Goal: Information Seeking & Learning: Compare options

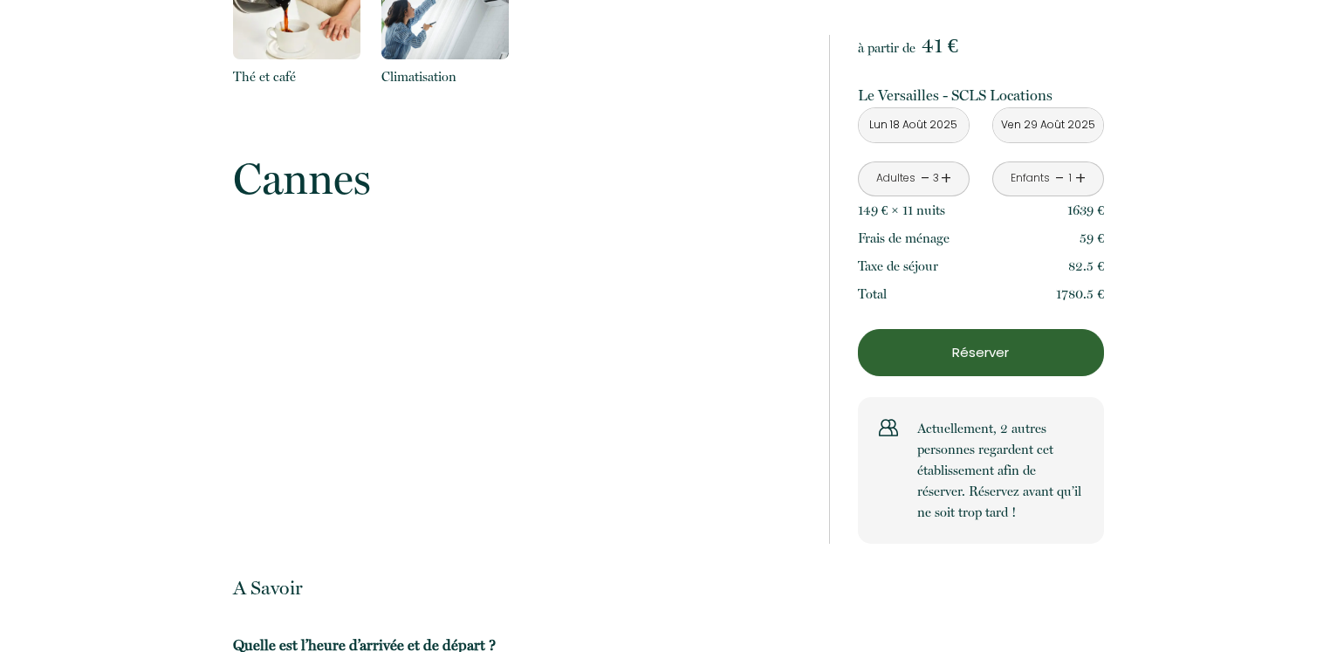
scroll to position [2403, 0]
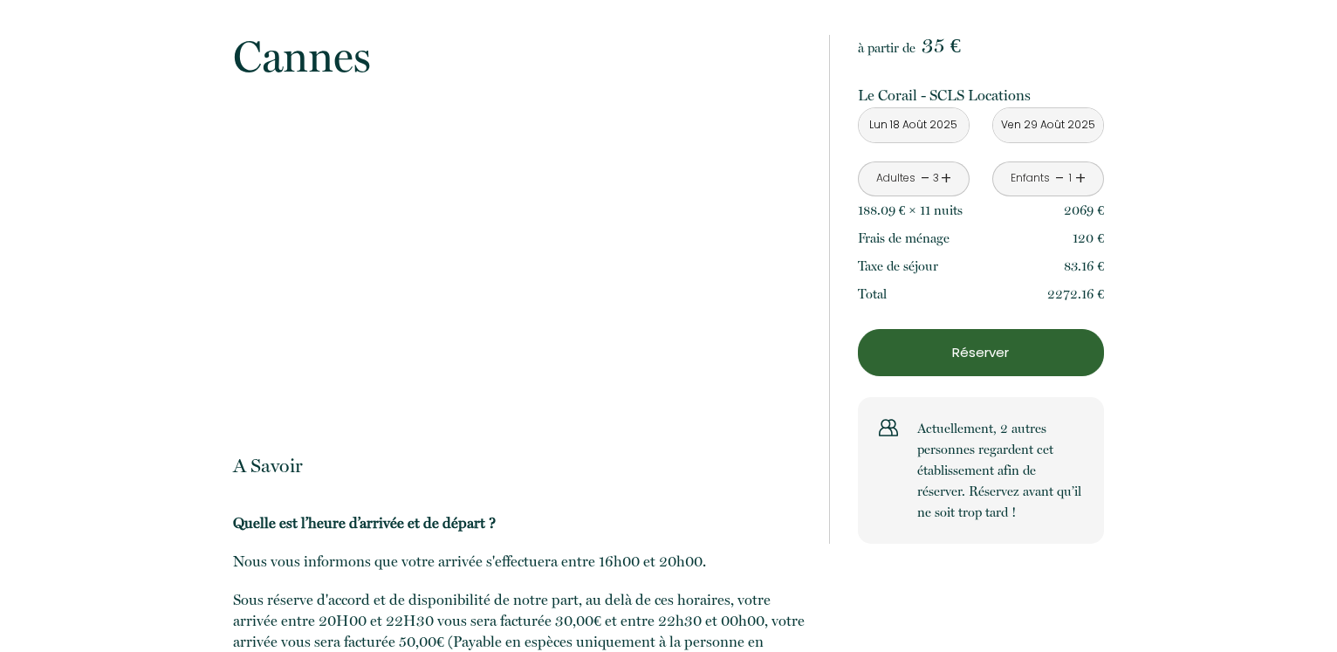
scroll to position [2937, 0]
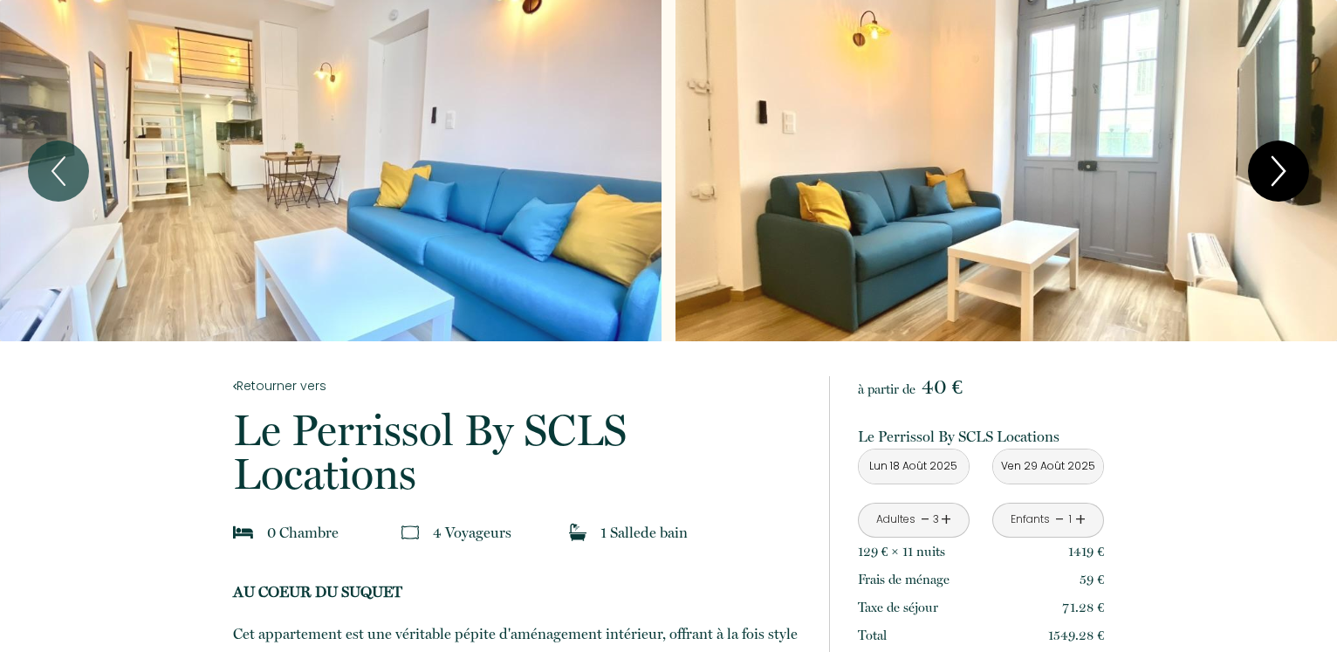
click at [1290, 171] on icon "Next" at bounding box center [1278, 171] width 37 height 52
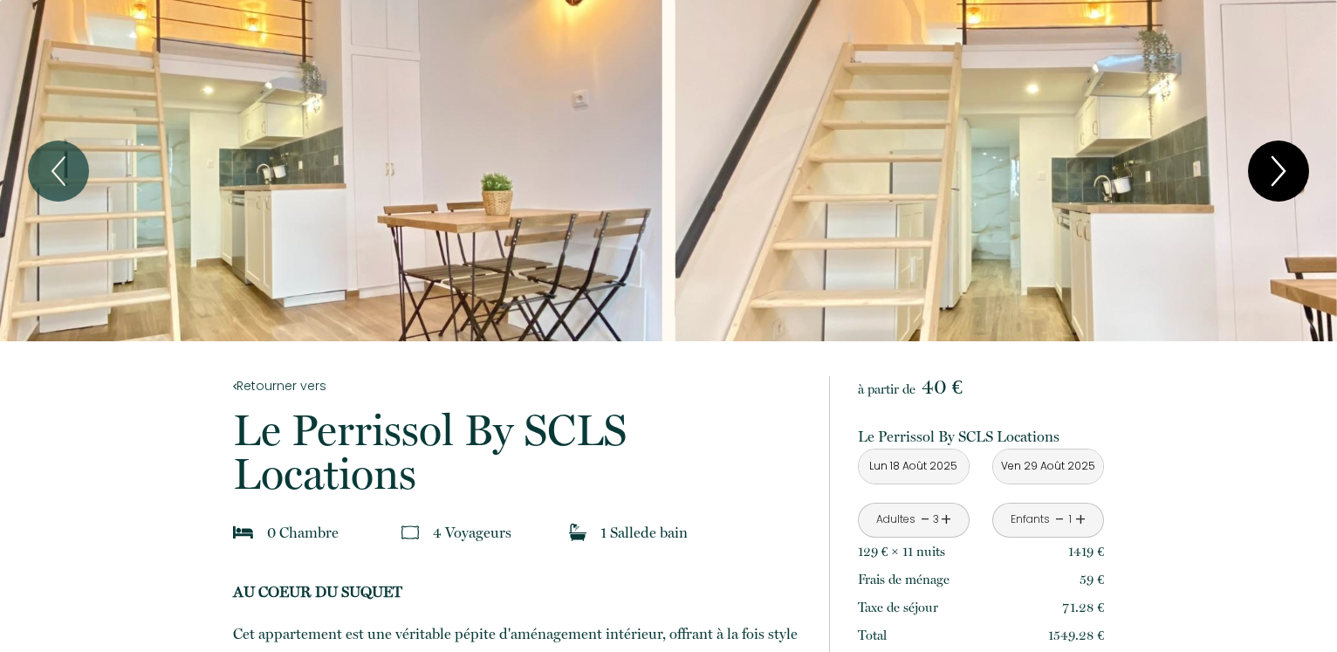
click at [1290, 171] on icon "Next" at bounding box center [1278, 171] width 37 height 52
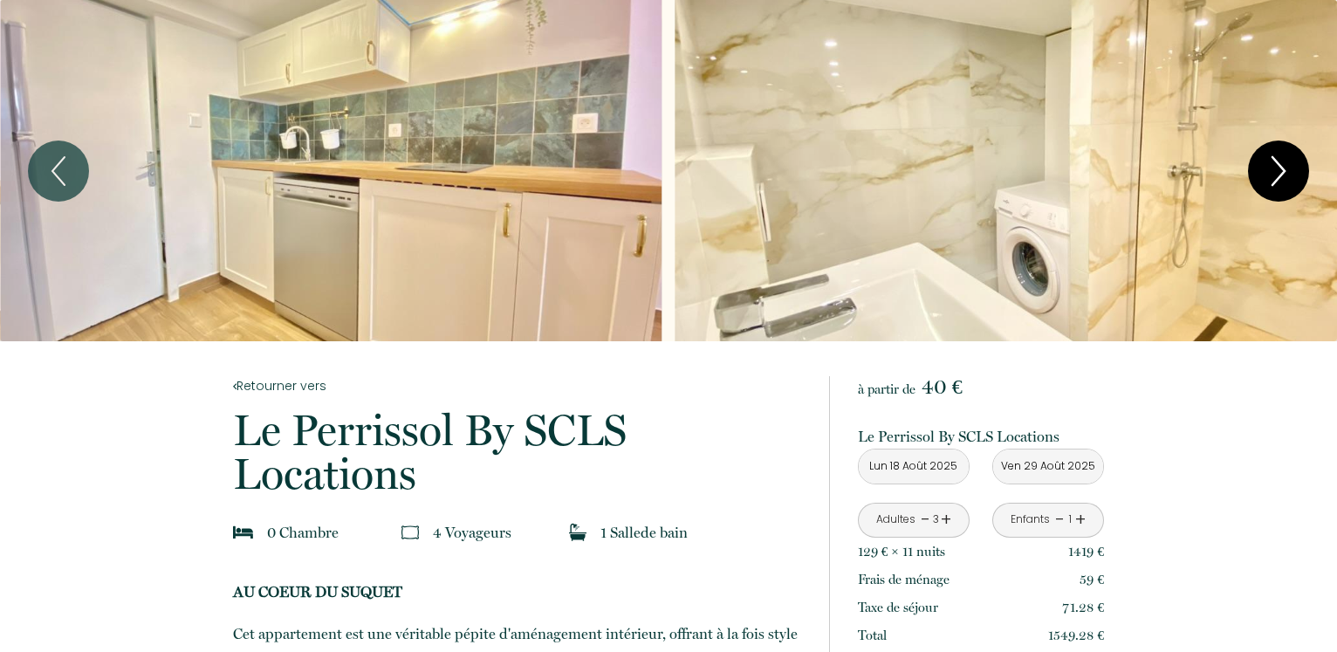
click at [1290, 171] on icon "Next" at bounding box center [1278, 171] width 37 height 52
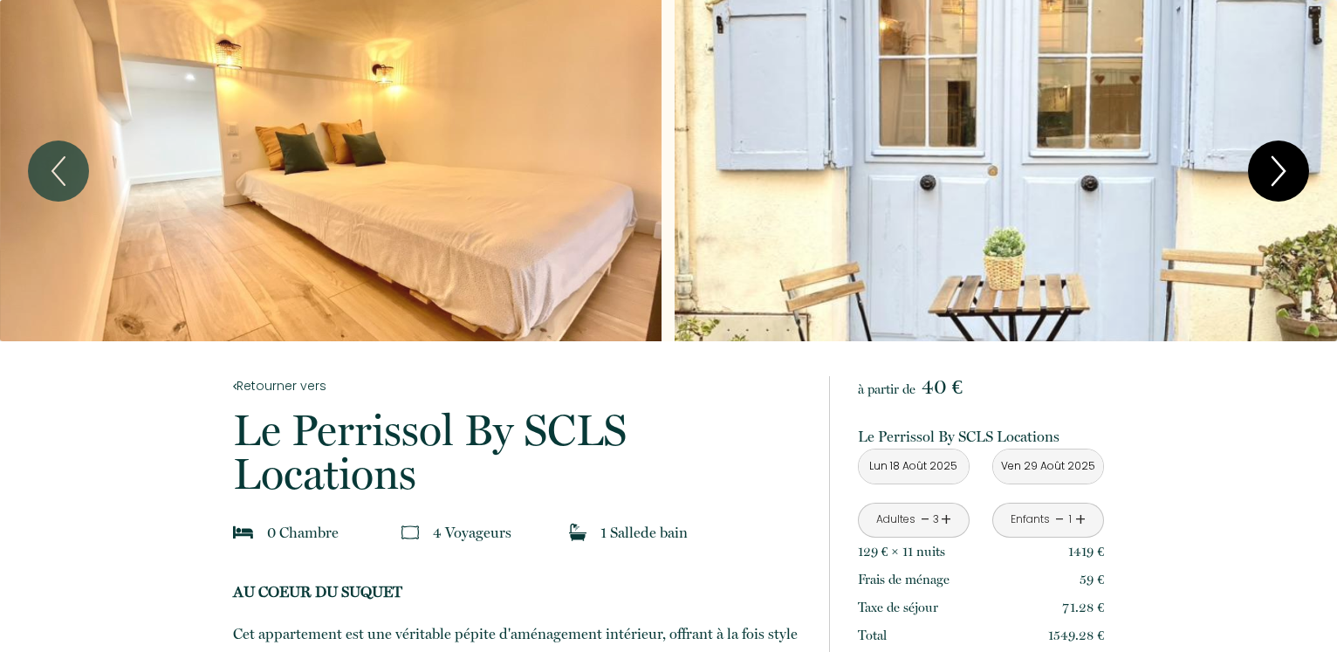
click at [1290, 171] on icon "Next" at bounding box center [1278, 171] width 37 height 52
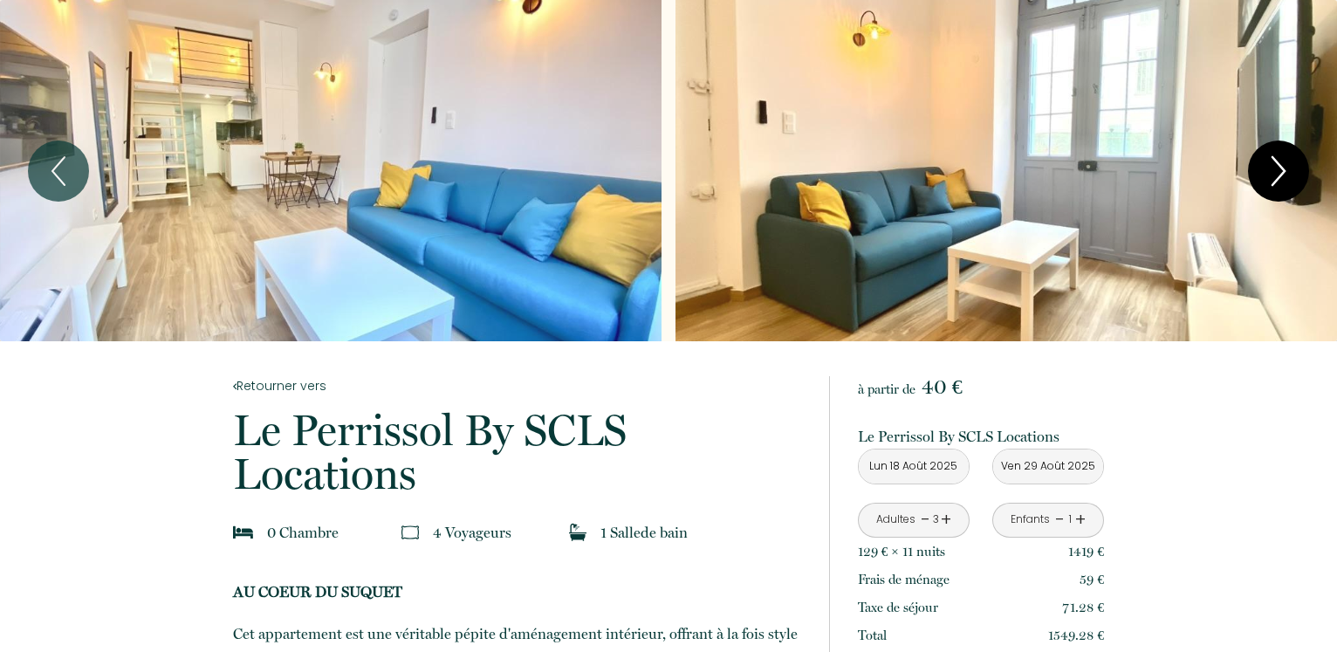
click at [1290, 171] on icon "Next" at bounding box center [1278, 171] width 37 height 52
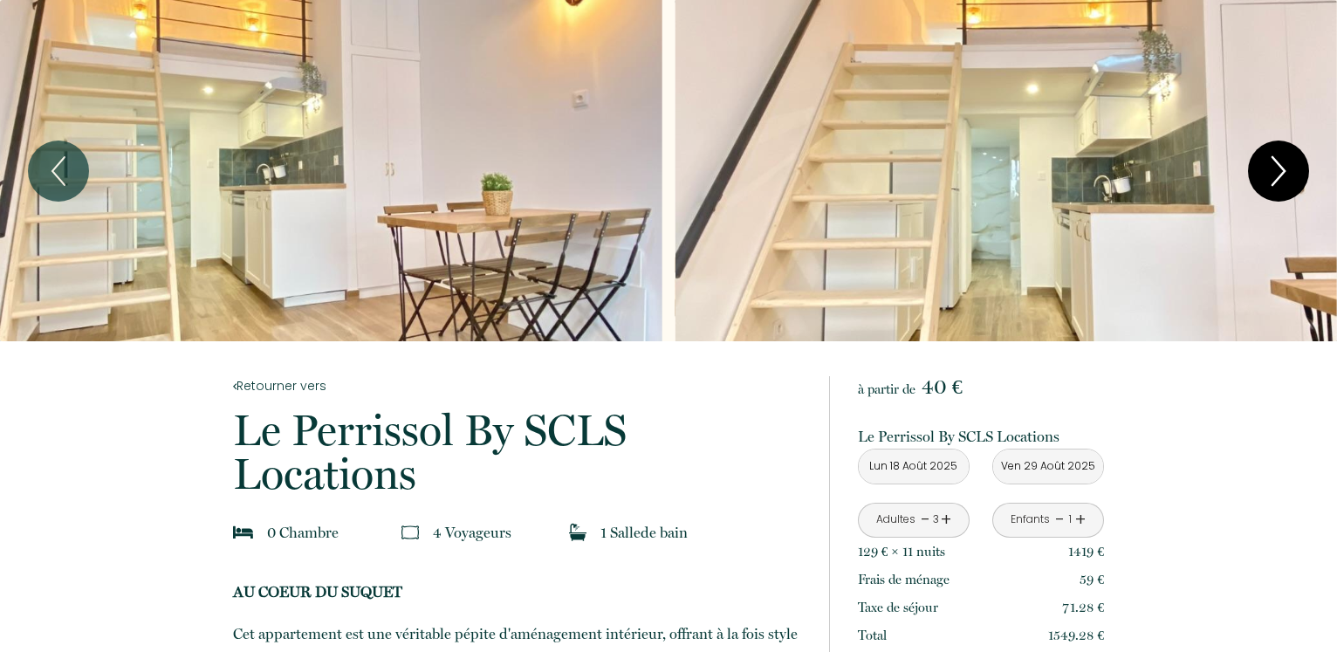
click at [1290, 171] on icon "Next" at bounding box center [1278, 171] width 37 height 52
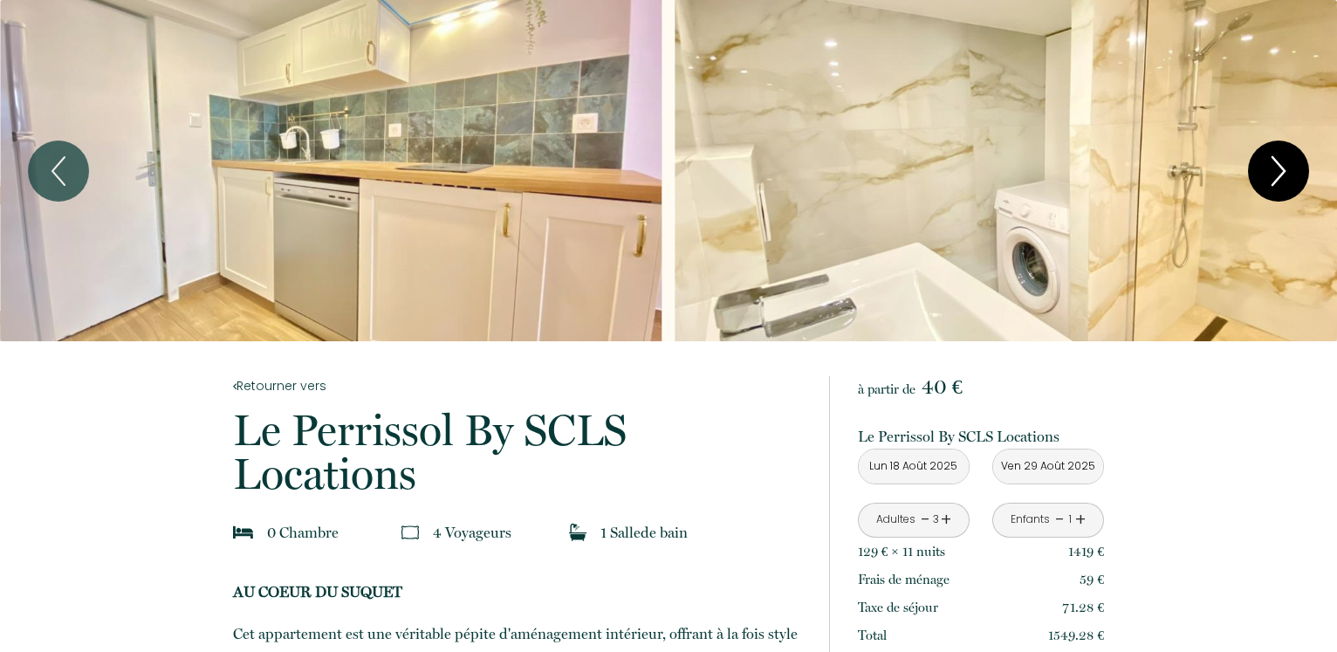
click at [1290, 171] on icon "Next" at bounding box center [1278, 171] width 37 height 52
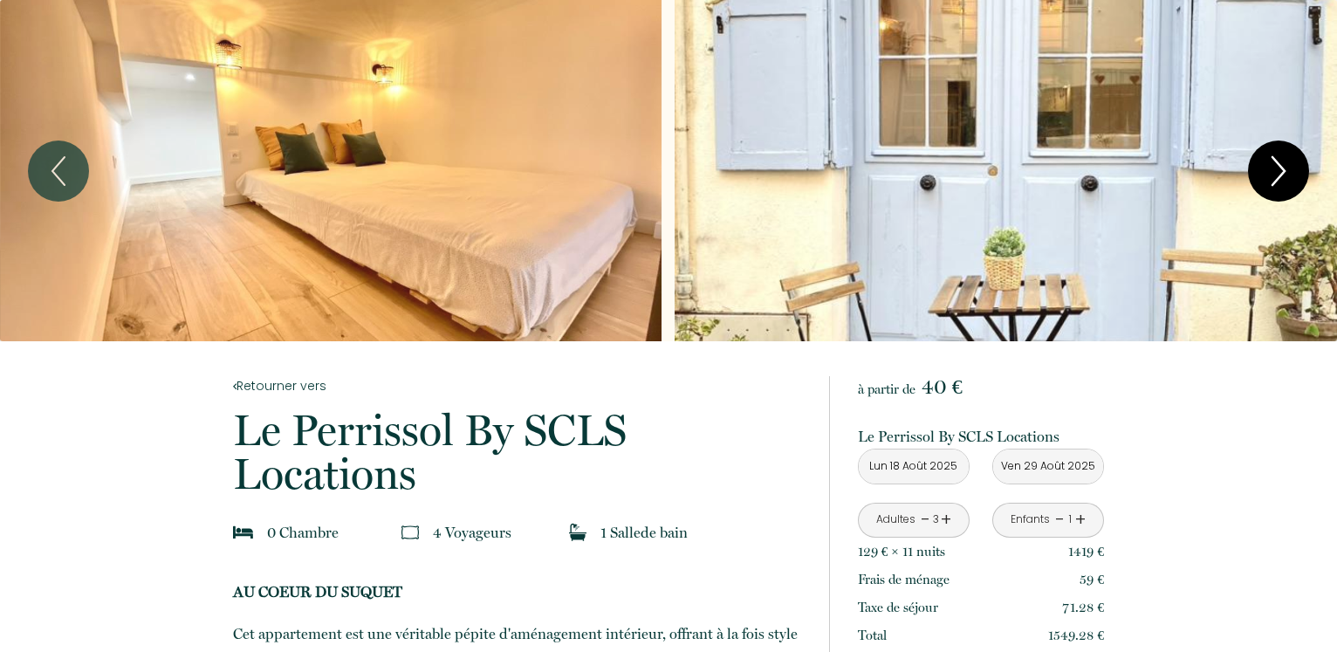
click at [1281, 168] on icon "Next" at bounding box center [1278, 171] width 12 height 28
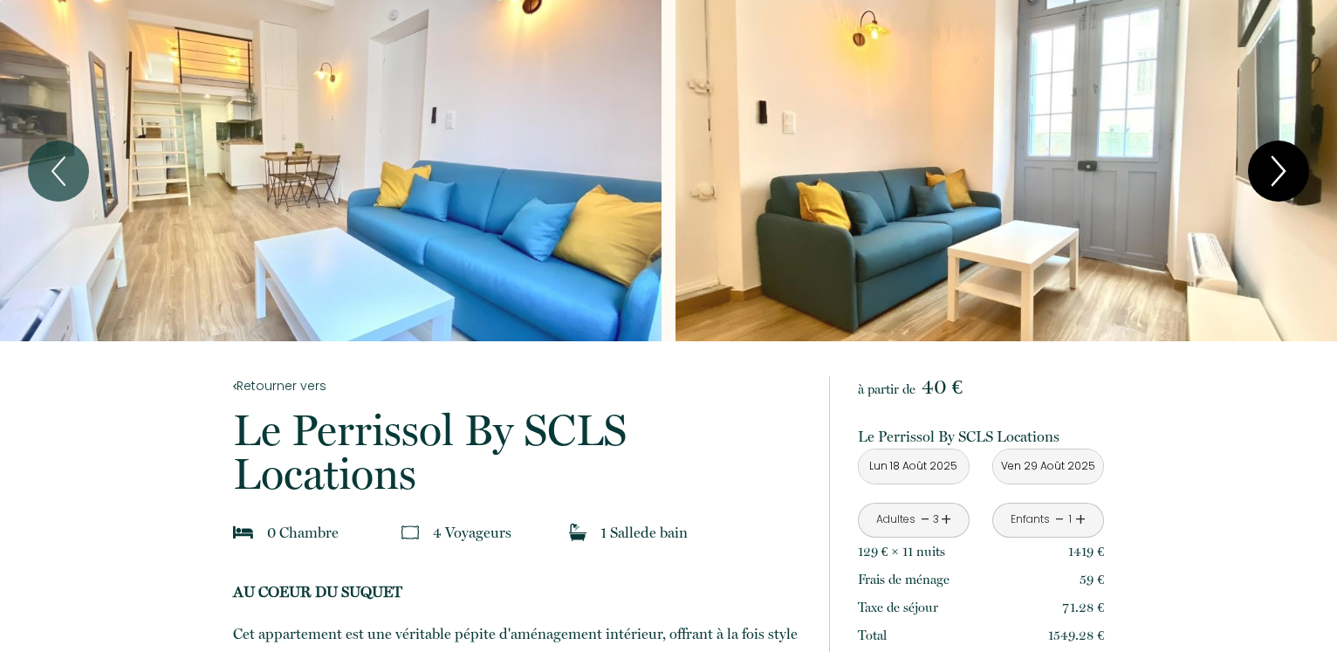
click at [1275, 180] on icon "Next" at bounding box center [1278, 171] width 37 height 52
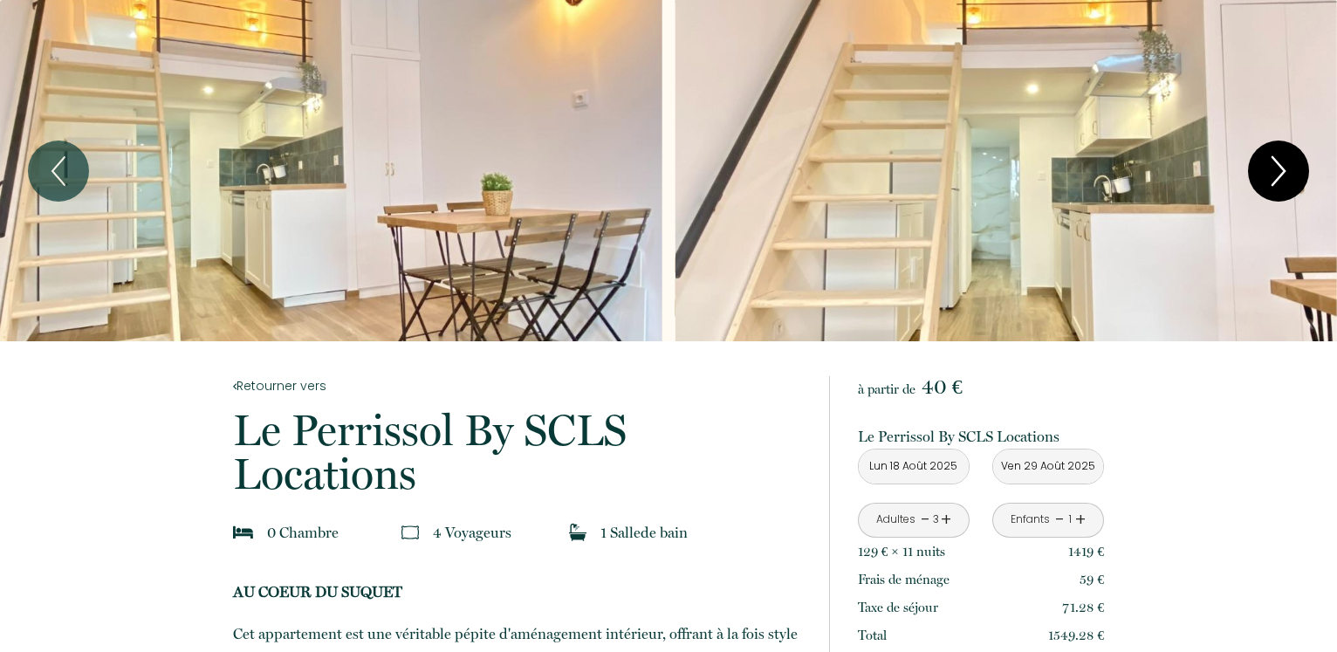
click at [1275, 180] on icon "Next" at bounding box center [1278, 171] width 37 height 52
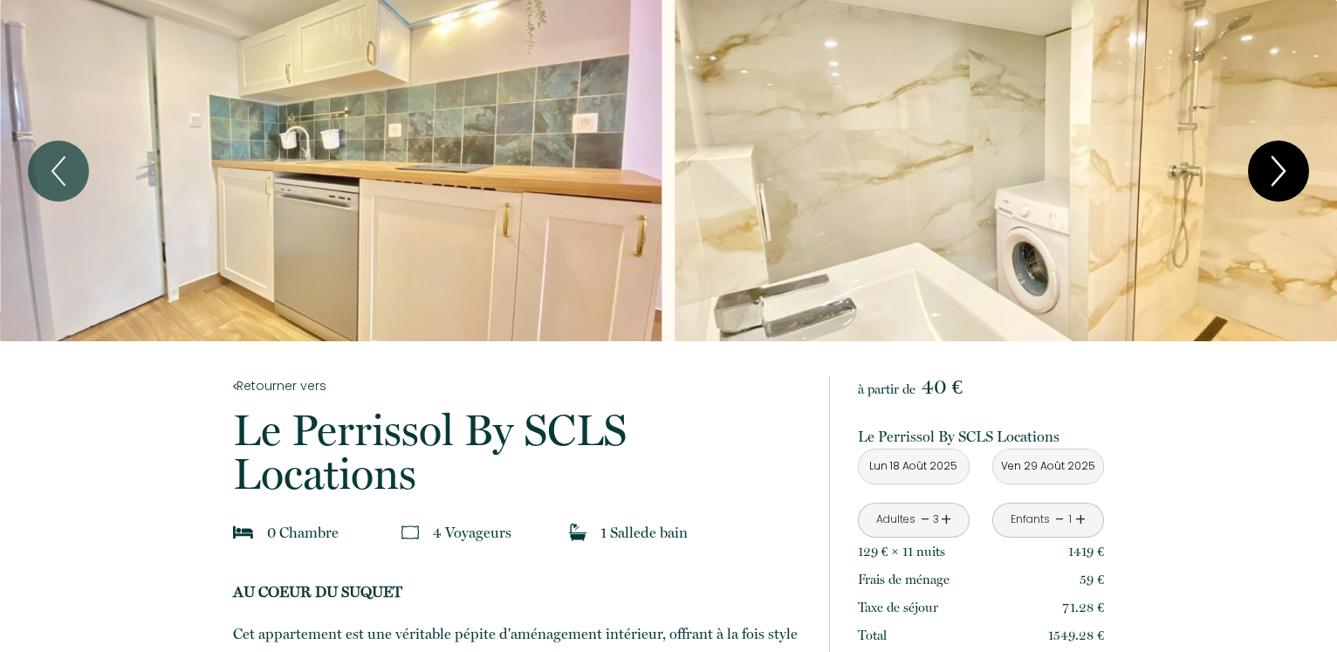
click at [1277, 168] on icon "Next" at bounding box center [1278, 171] width 37 height 52
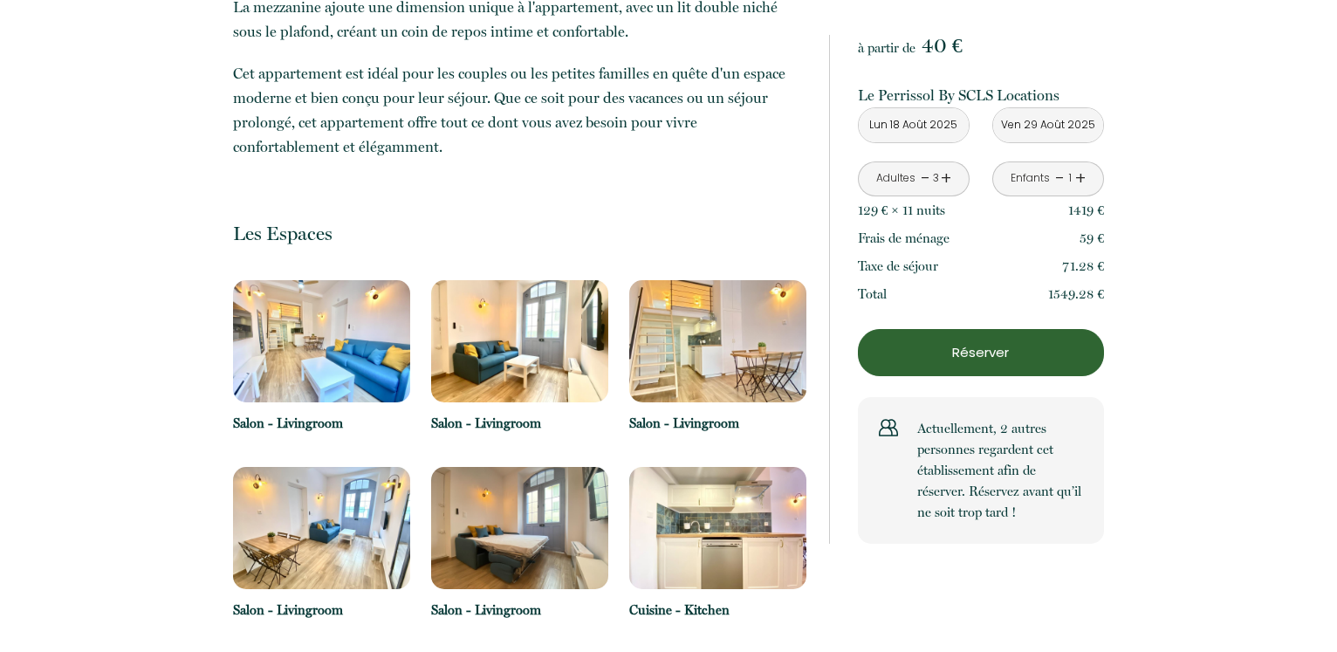
scroll to position [989, 0]
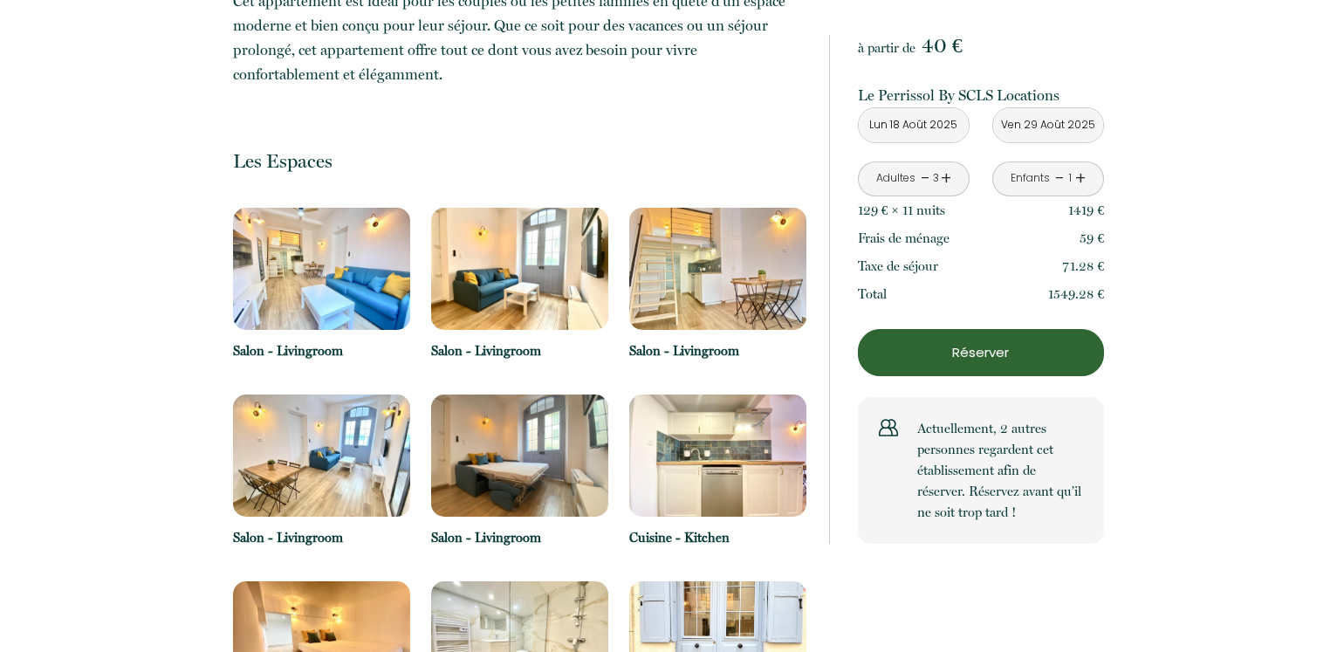
click at [565, 275] on img at bounding box center [519, 269] width 177 height 122
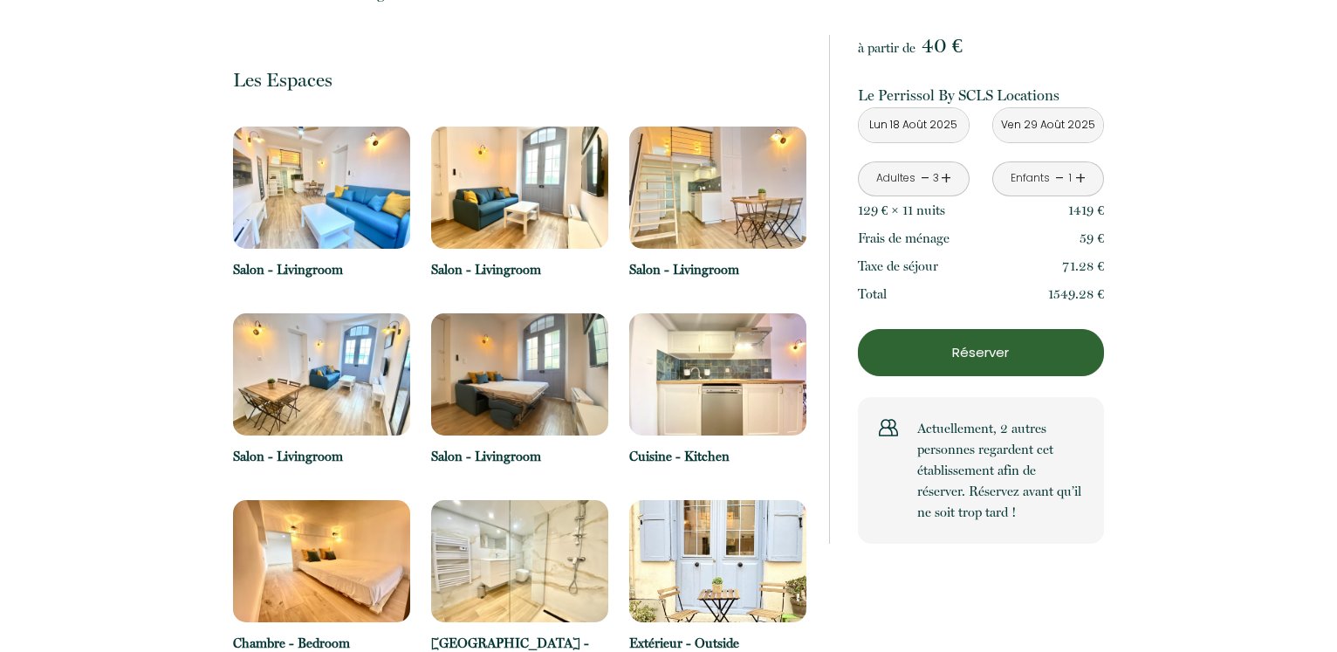
scroll to position [1078, 0]
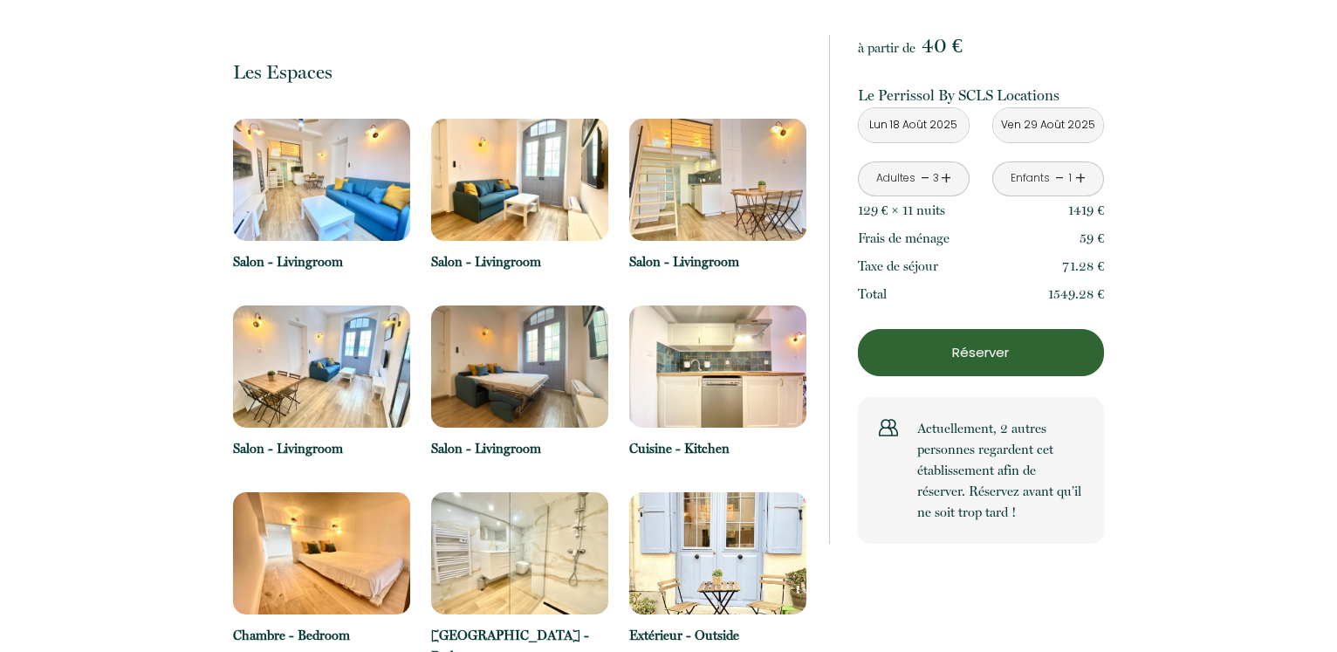
click at [751, 554] on img at bounding box center [717, 553] width 177 height 122
click at [517, 212] on img at bounding box center [519, 180] width 177 height 122
click at [515, 194] on img at bounding box center [519, 180] width 177 height 122
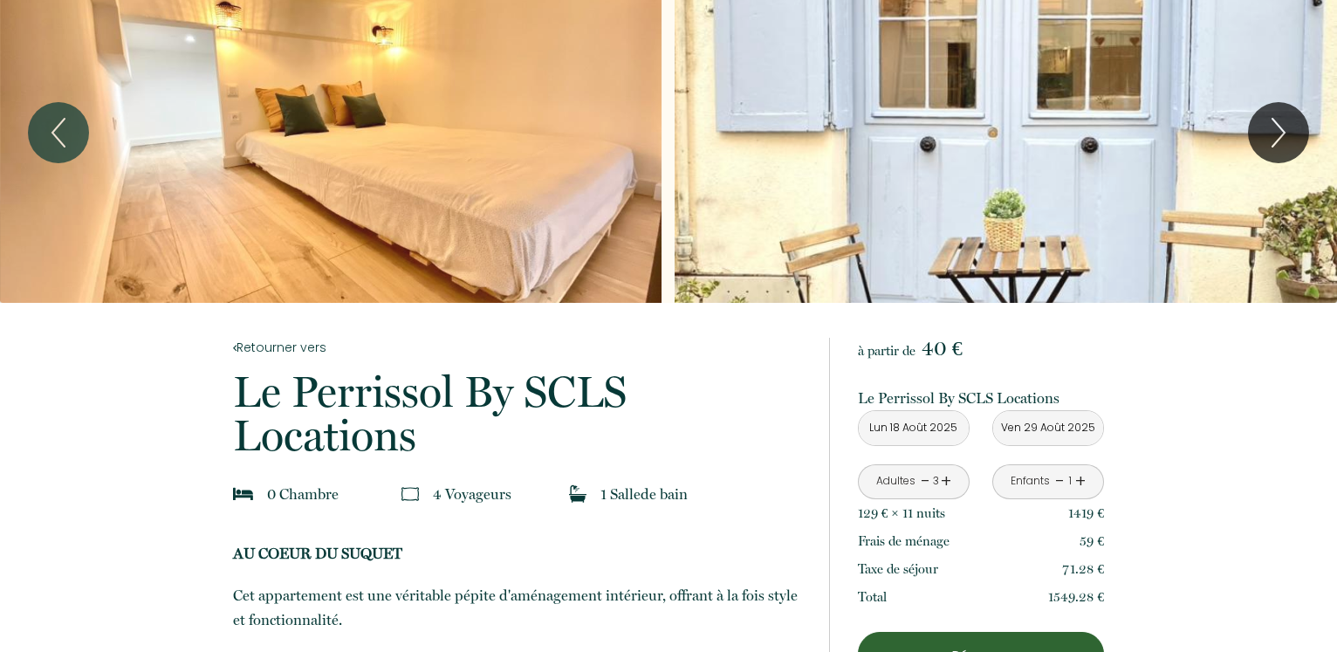
scroll to position [0, 0]
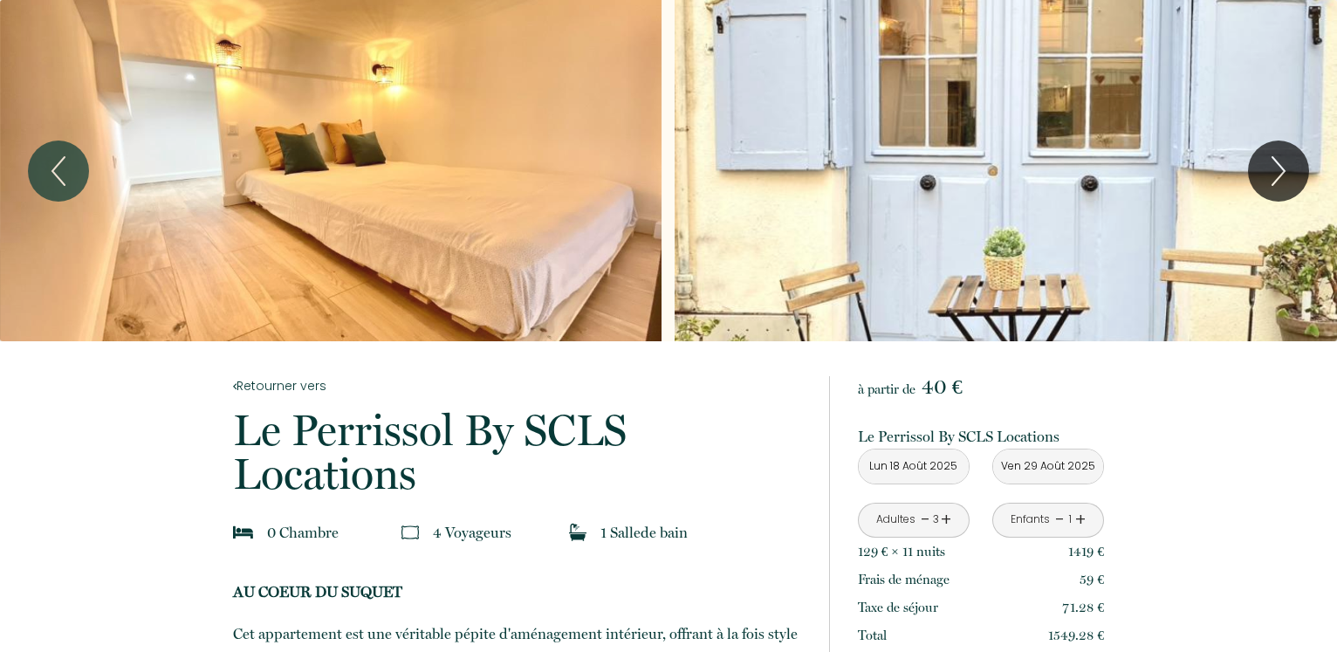
click at [873, 196] on div "Slideshow" at bounding box center [1005, 170] width 661 height 341
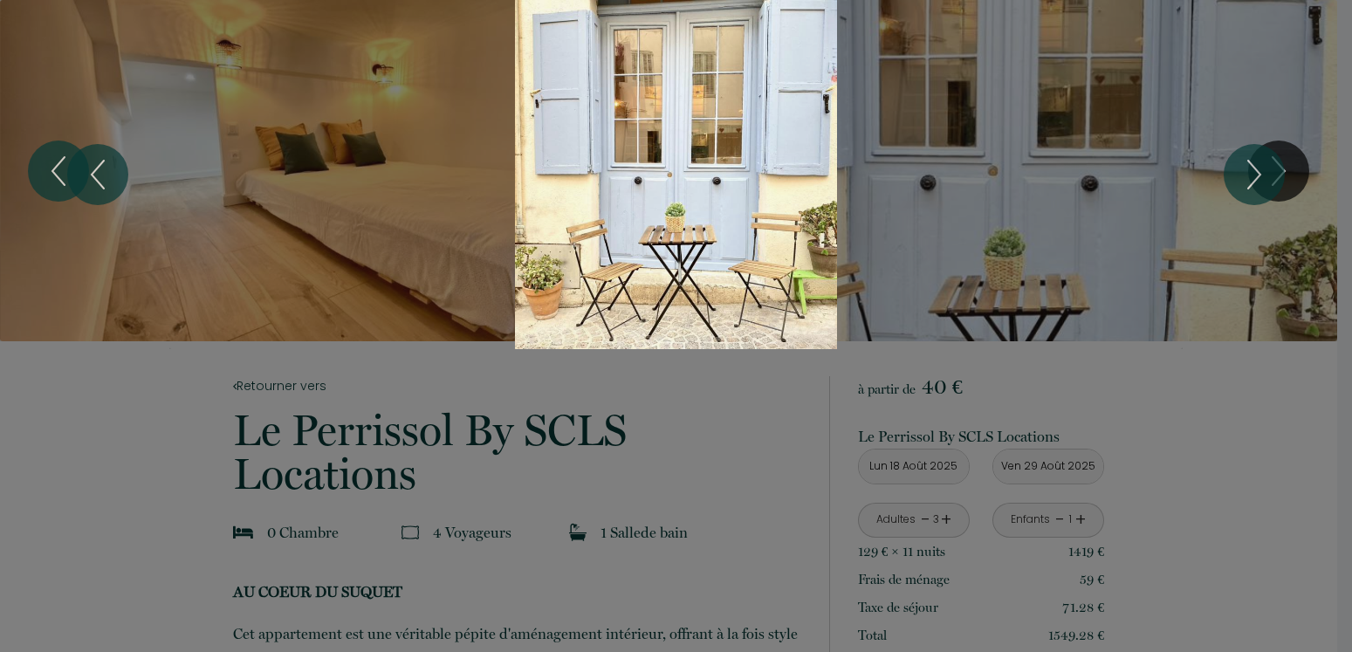
click at [1242, 400] on div at bounding box center [676, 326] width 1352 height 652
click at [1181, 257] on div "Slideshow" at bounding box center [676, 174] width 1014 height 349
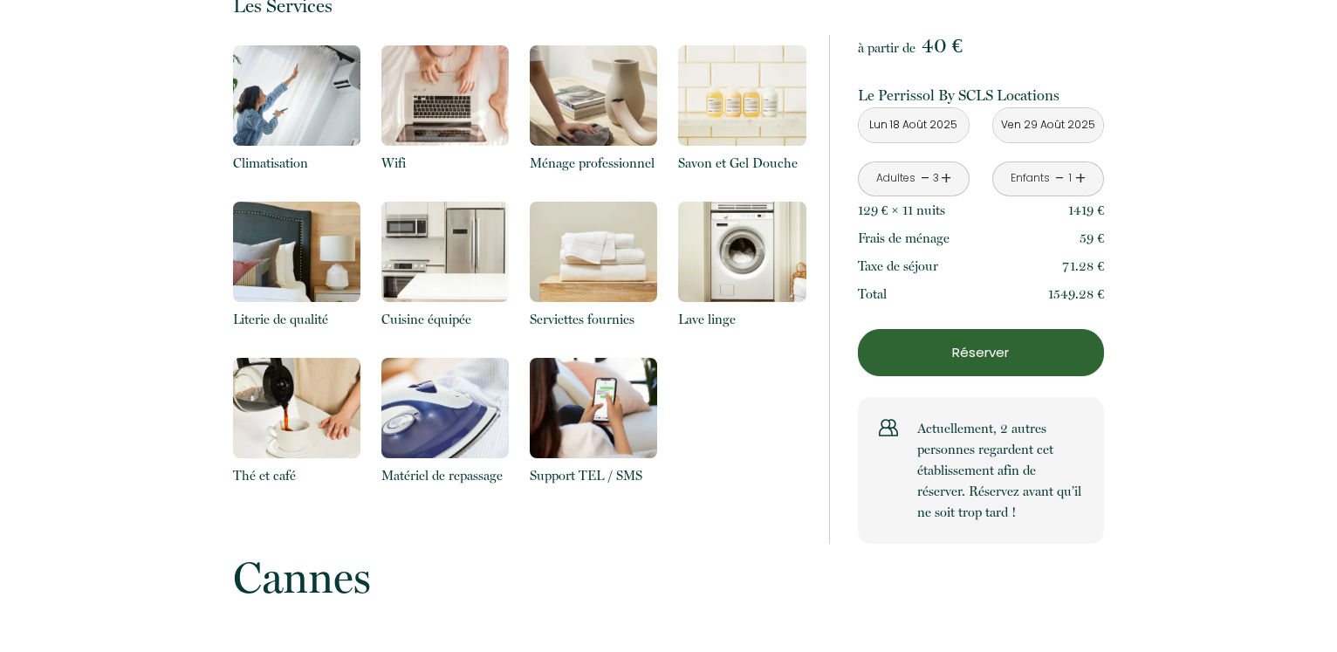
scroll to position [1736, 0]
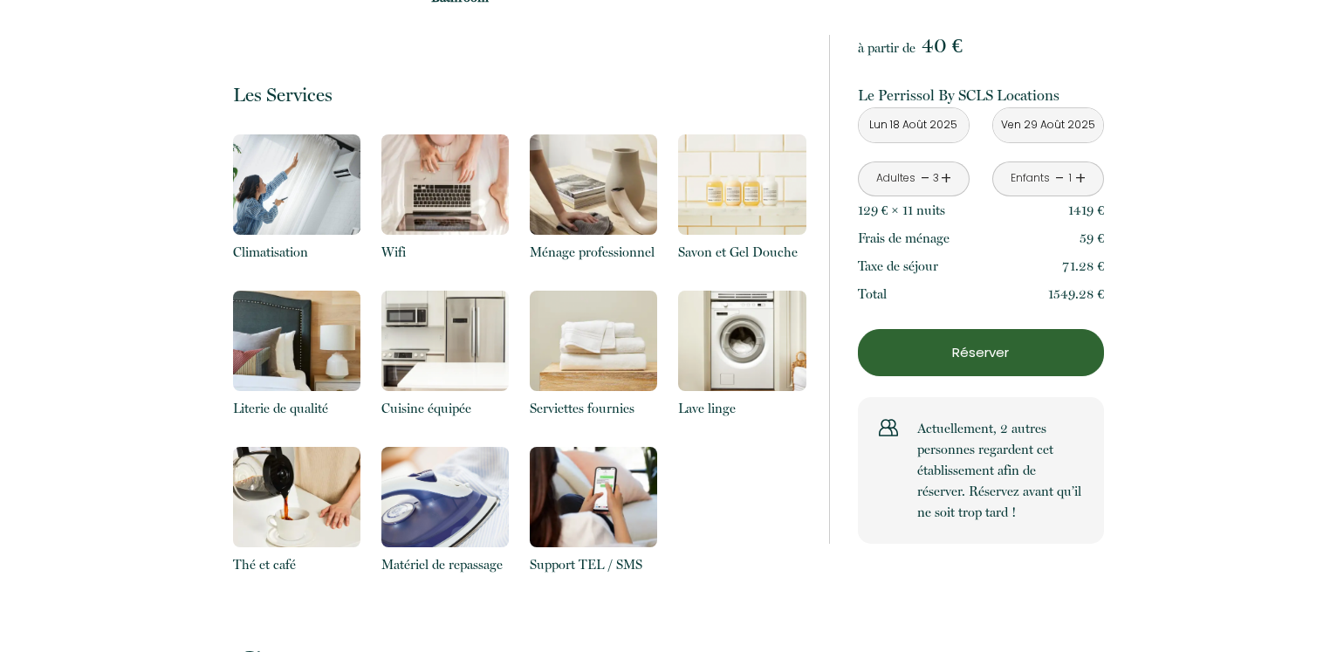
click at [306, 199] on img at bounding box center [296, 184] width 127 height 100
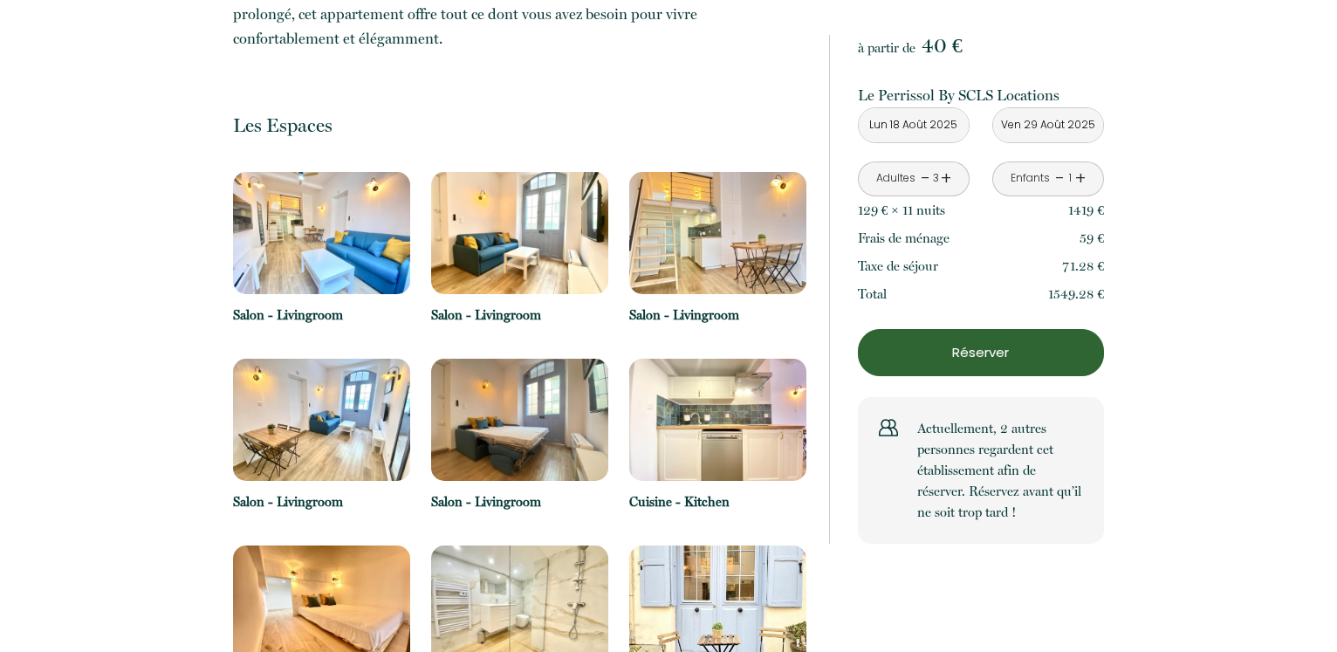
scroll to position [1202, 0]
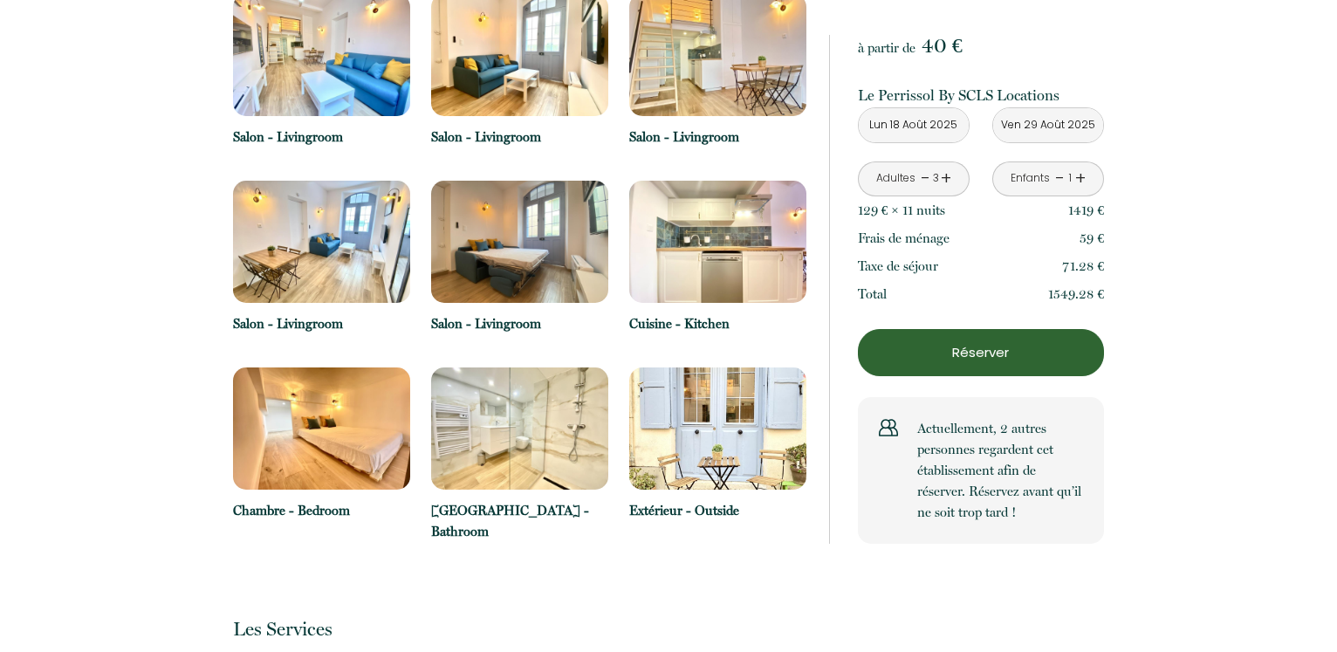
click at [759, 432] on img at bounding box center [717, 428] width 177 height 122
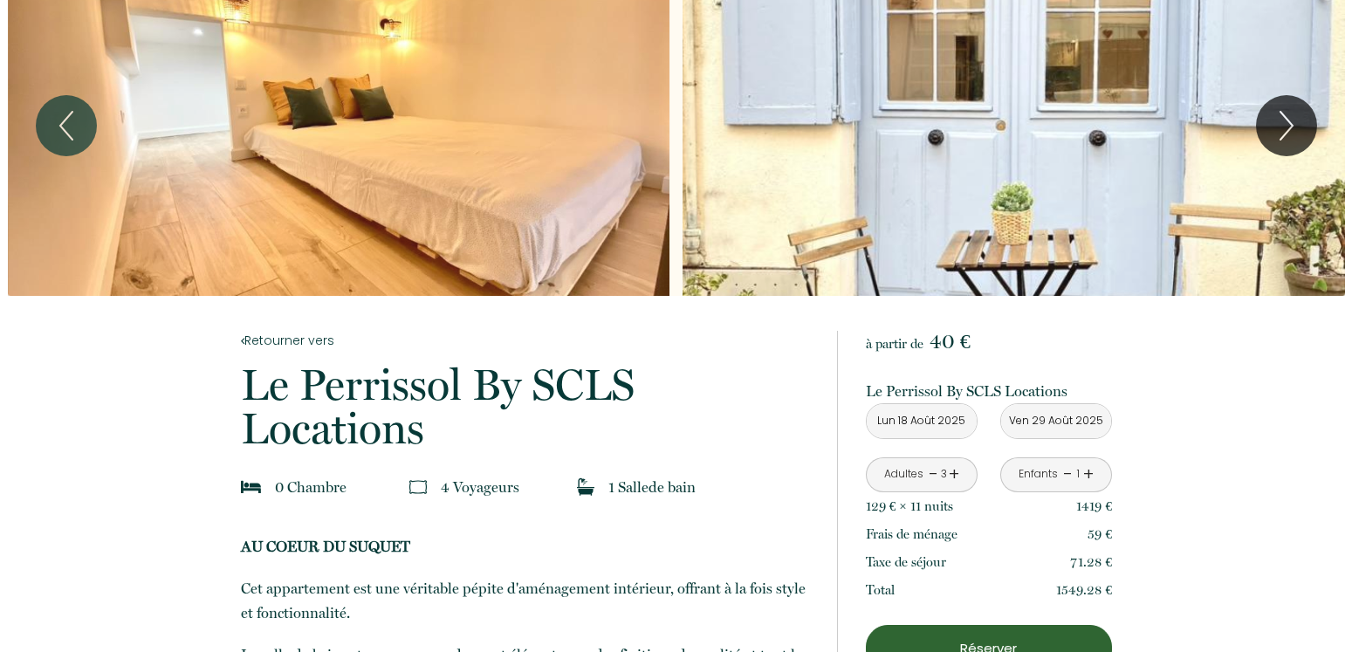
scroll to position [0, 0]
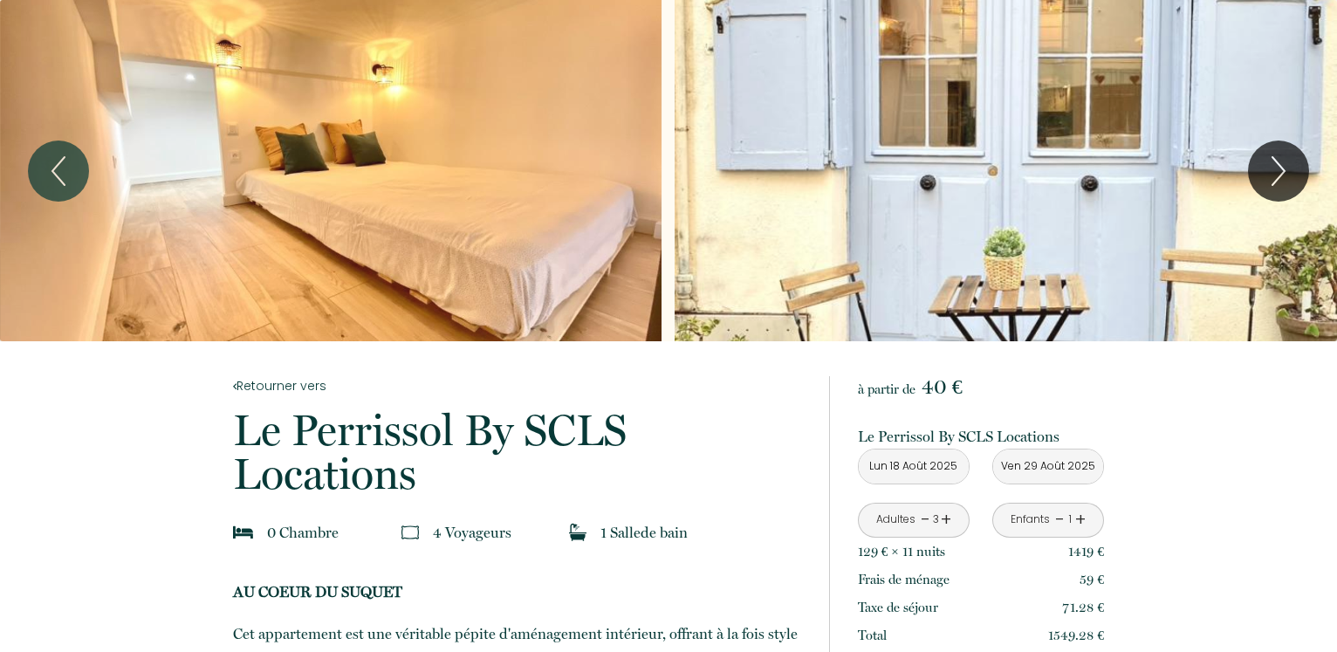
click at [1124, 198] on div "Slideshow" at bounding box center [1005, 170] width 661 height 341
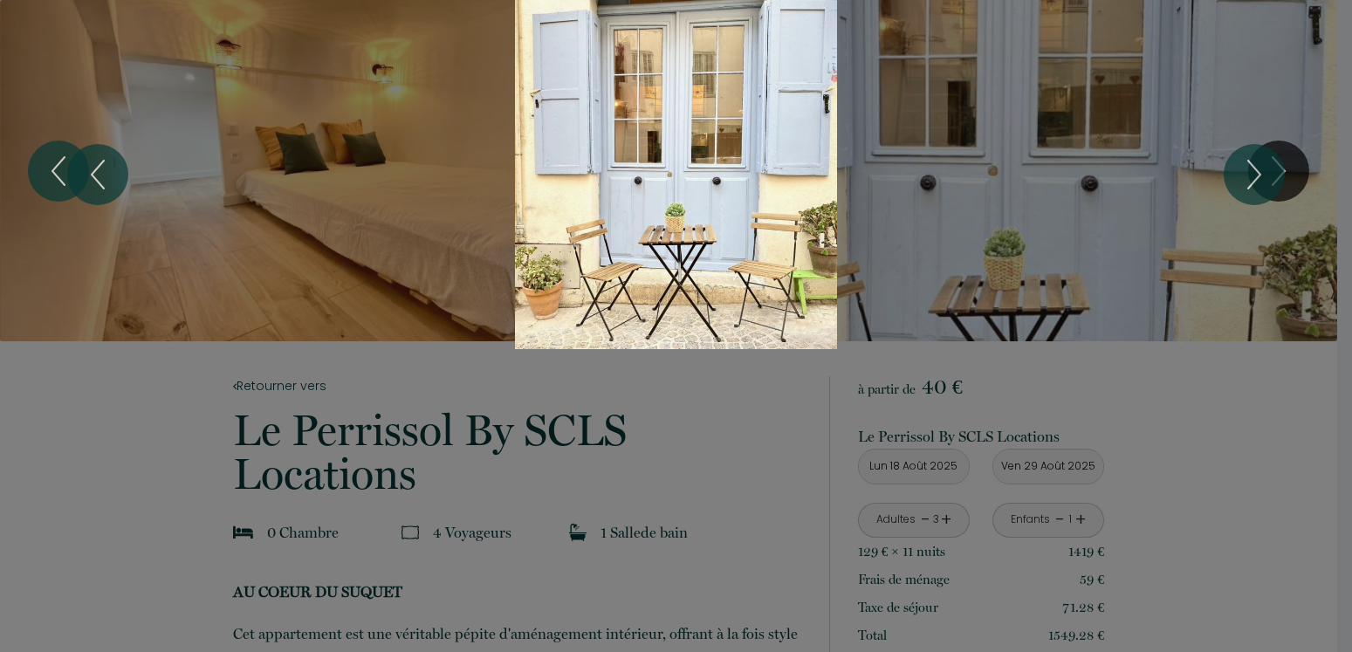
click at [780, 179] on div "Slideshow" at bounding box center [676, 174] width 1014 height 349
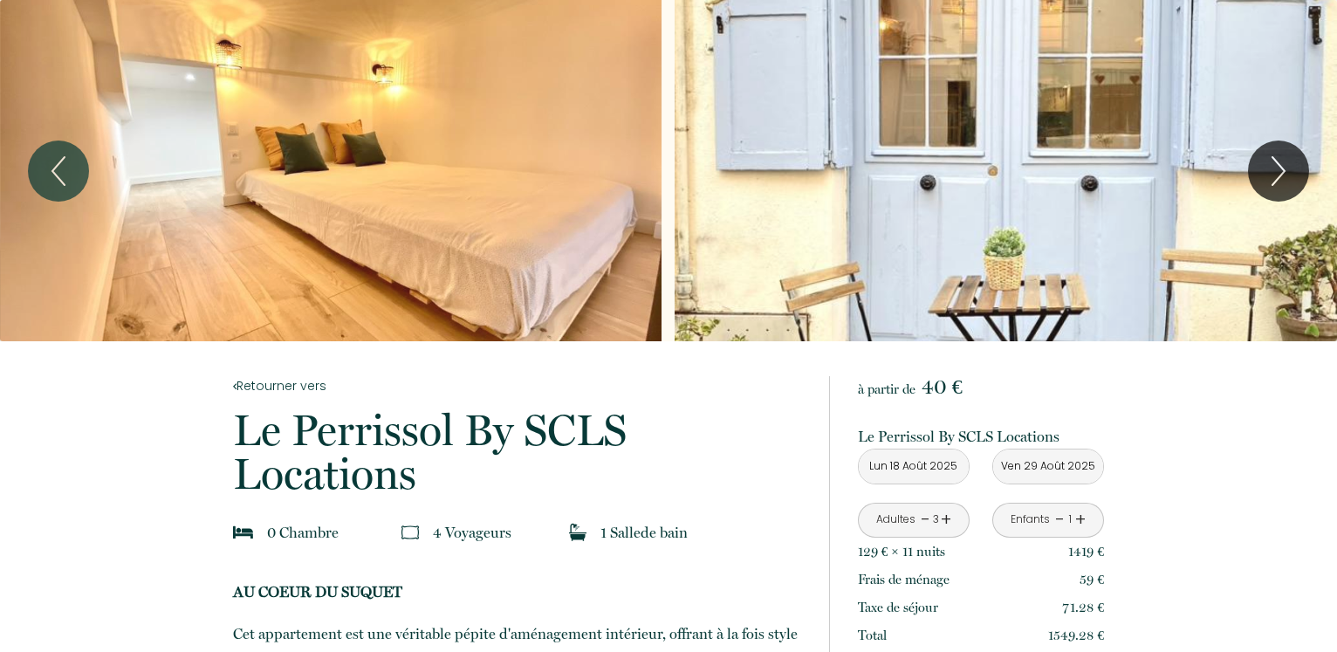
click at [959, 161] on div "Slideshow" at bounding box center [1005, 170] width 661 height 341
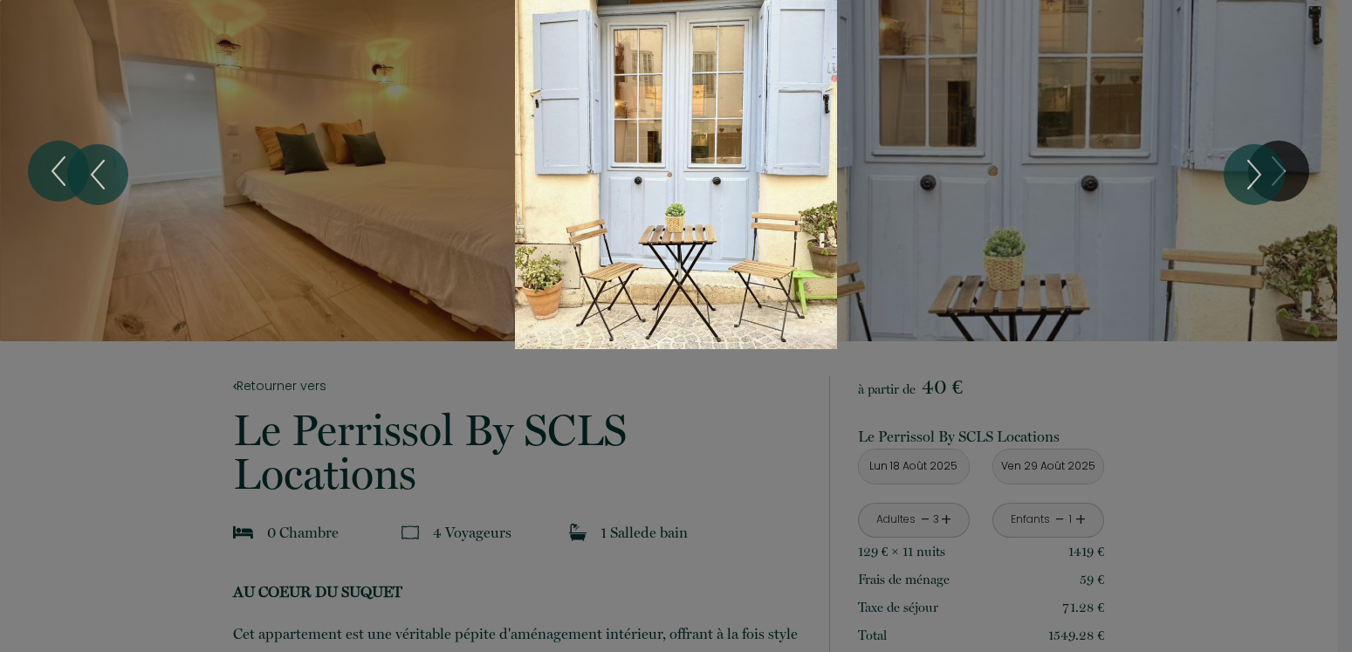
drag, startPoint x: 798, startPoint y: 72, endPoint x: 782, endPoint y: 168, distance: 96.5
click at [782, 168] on div "Slideshow" at bounding box center [676, 174] width 1014 height 349
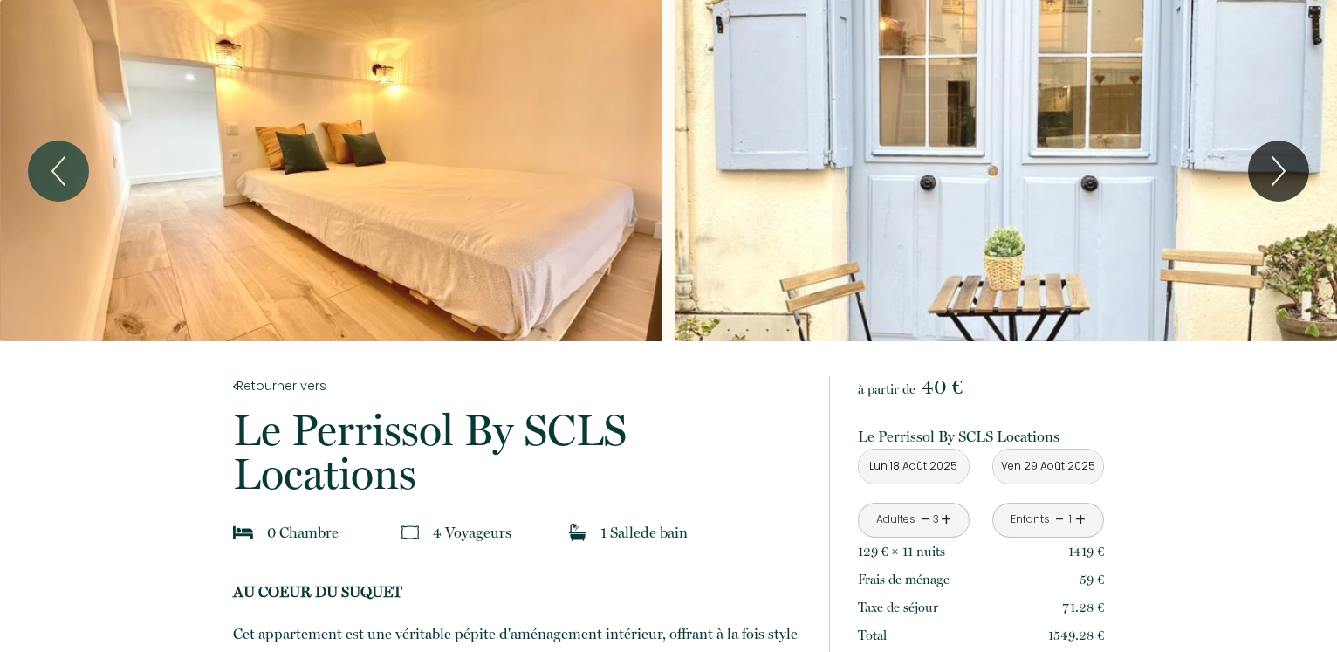
click at [919, 176] on div "Slideshow" at bounding box center [1005, 170] width 661 height 341
